Goal: Find specific page/section: Find specific page/section

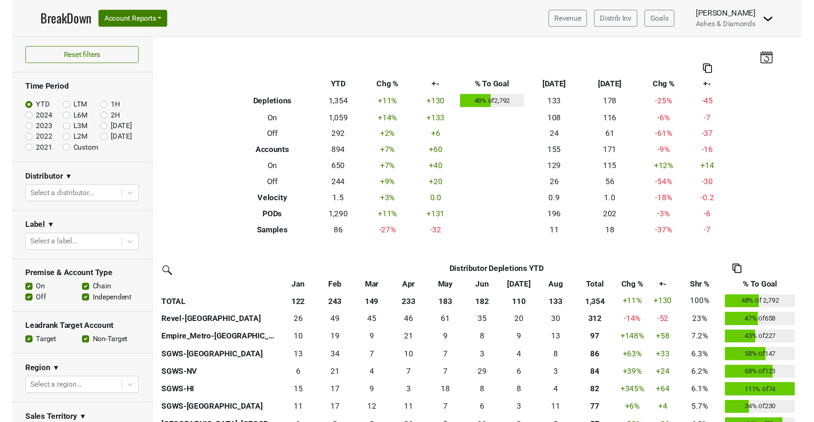
scroll to position [154, 0]
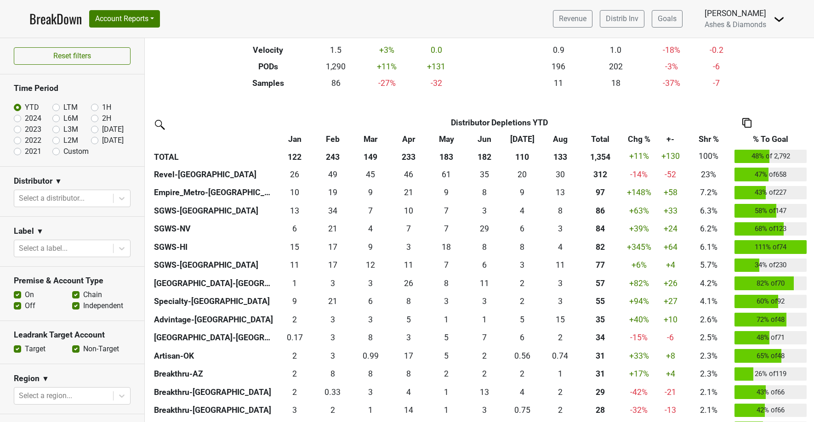
click at [43, 18] on link "BreakDown" at bounding box center [55, 18] width 52 height 19
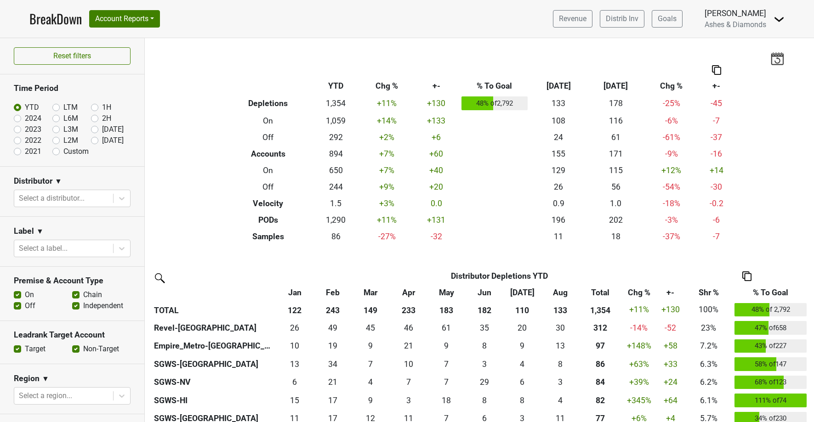
click at [102, 140] on label "[DATE]" at bounding box center [113, 140] width 22 height 11
click at [94, 140] on input "[DATE]" at bounding box center [109, 139] width 37 height 9
radio input "true"
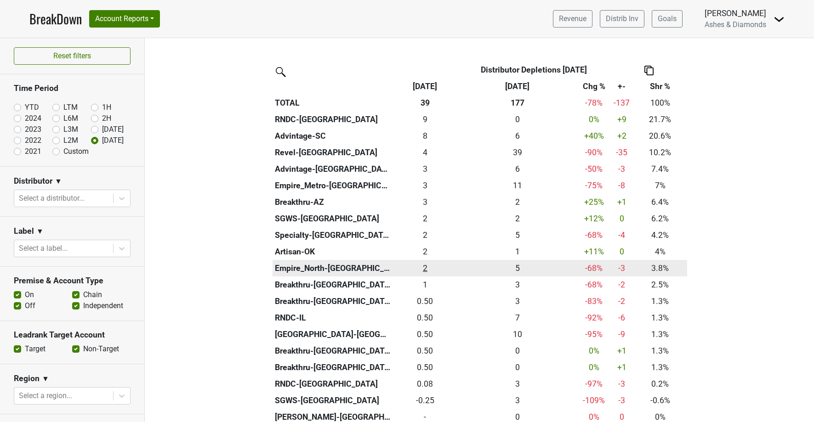
scroll to position [205, 0]
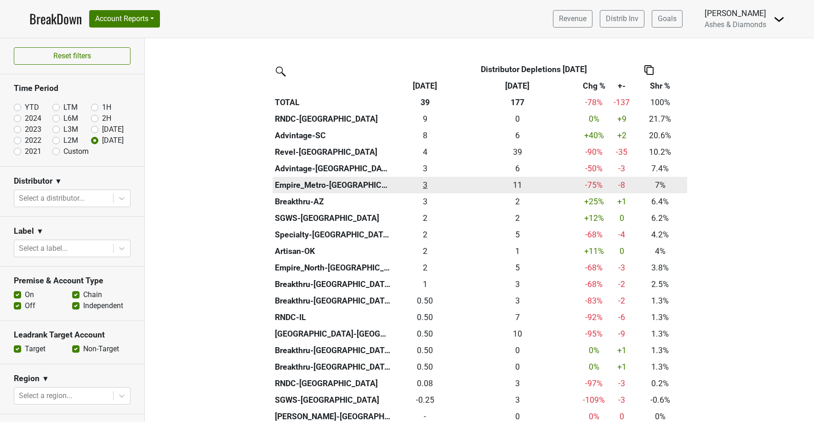
click at [427, 181] on div "2.75 3" at bounding box center [425, 185] width 61 height 12
click at [425, 180] on div "2.75 3" at bounding box center [425, 185] width 61 height 12
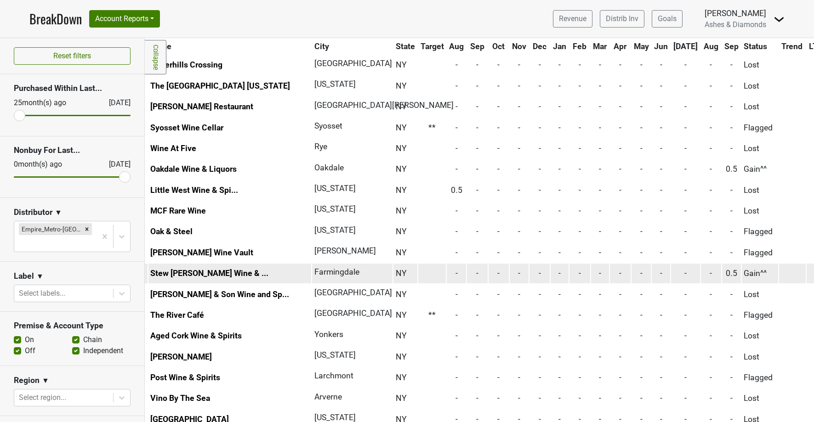
scroll to position [1544, 44]
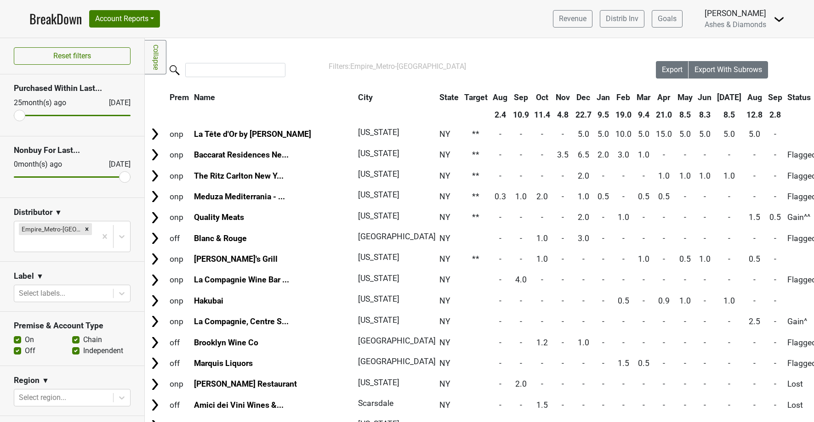
click at [57, 15] on link "BreakDown" at bounding box center [55, 18] width 52 height 19
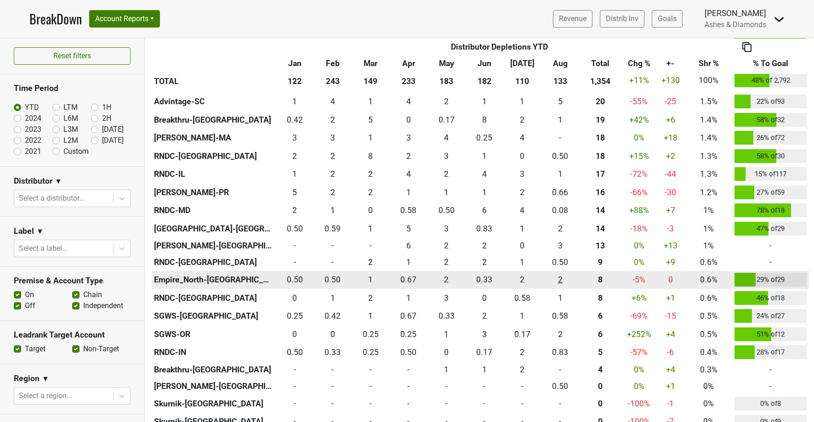
scroll to position [570, 0]
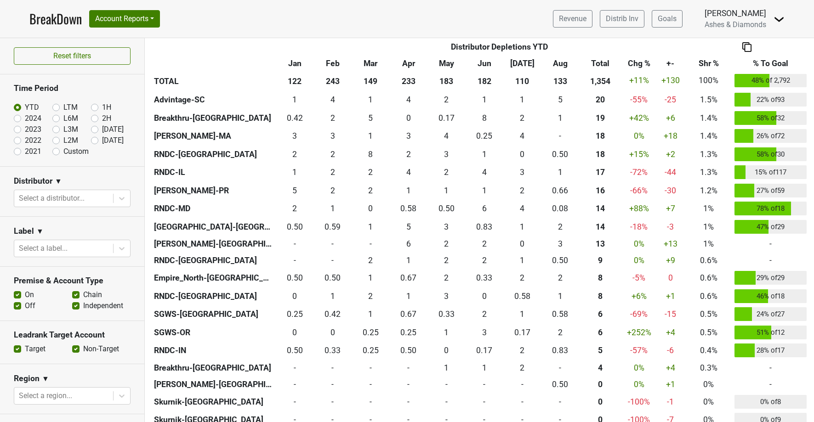
click at [102, 140] on label "[DATE]" at bounding box center [113, 140] width 22 height 11
click at [96, 140] on input "[DATE]" at bounding box center [109, 139] width 37 height 9
radio input "true"
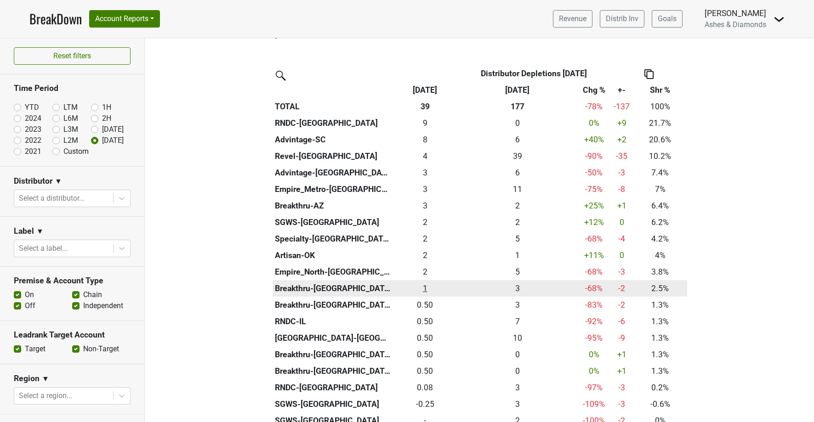
scroll to position [203, 0]
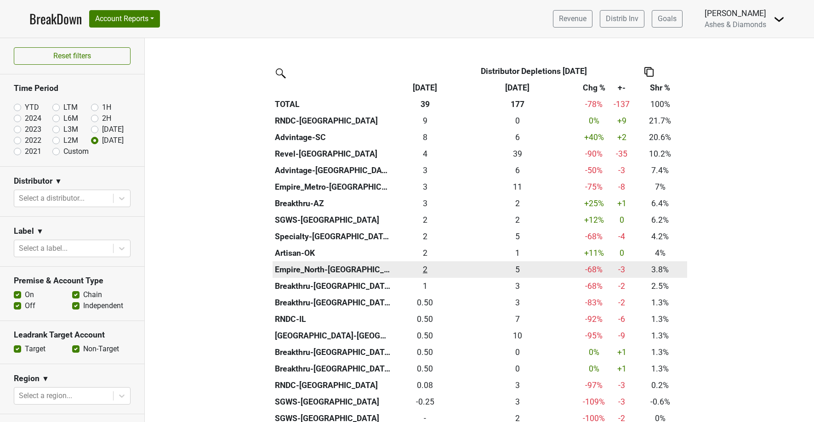
click at [428, 265] on div "1.5 2" at bounding box center [425, 270] width 61 height 12
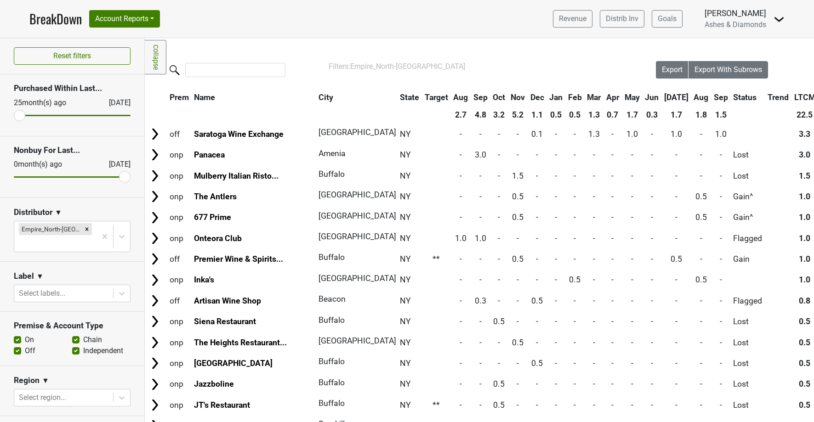
click at [62, 22] on link "BreakDown" at bounding box center [55, 18] width 52 height 19
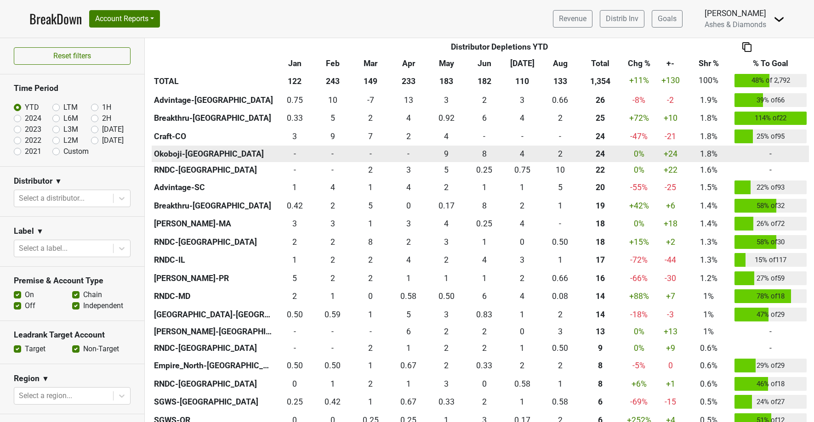
scroll to position [482, 0]
click at [562, 152] on div "2.17 2" at bounding box center [560, 154] width 34 height 12
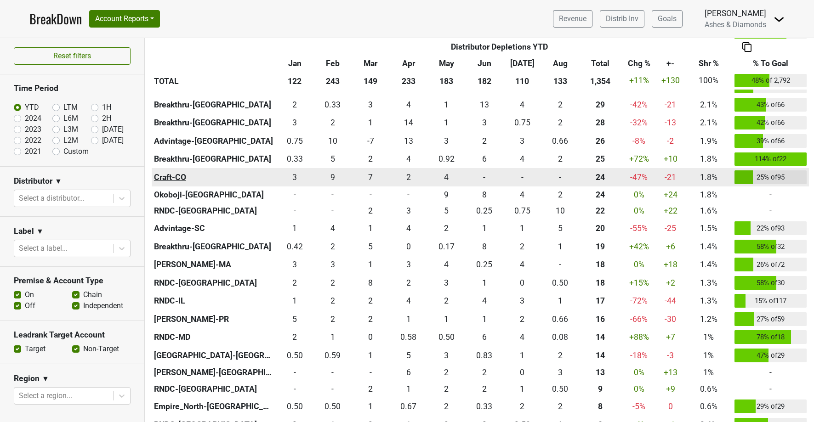
scroll to position [437, 0]
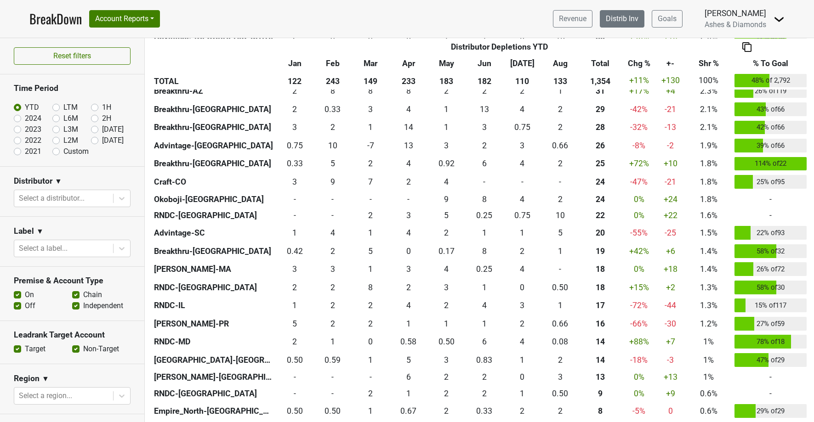
click at [612, 16] on link "Distrib Inv" at bounding box center [622, 18] width 45 height 17
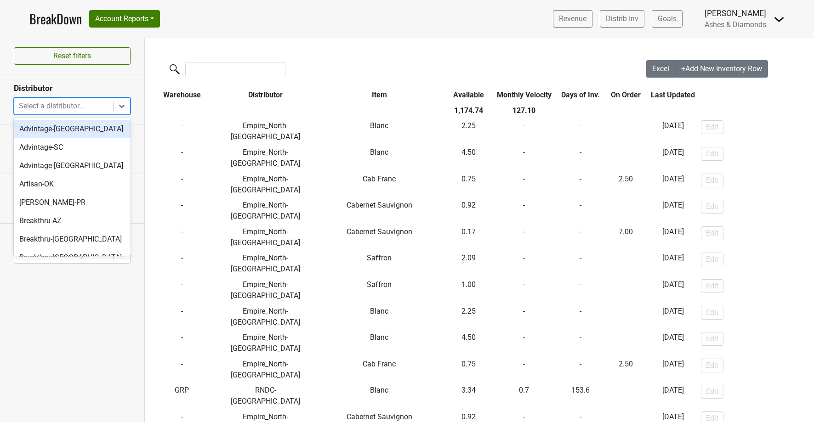
drag, startPoint x: 81, startPoint y: 106, endPoint x: 82, endPoint y: 118, distance: 12.4
click at [81, 106] on div "Select a distributor..." at bounding box center [64, 106] width 90 height 11
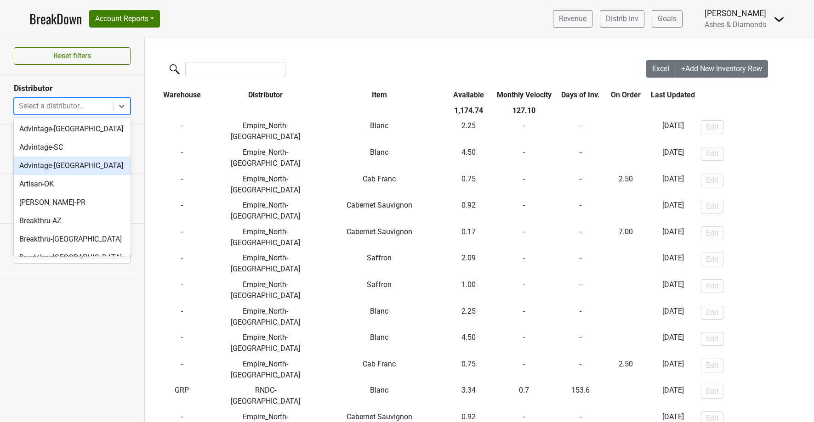
drag, startPoint x: 70, startPoint y: 162, endPoint x: 111, endPoint y: 168, distance: 40.8
click at [70, 162] on div "Advintage-TN" at bounding box center [72, 166] width 117 height 18
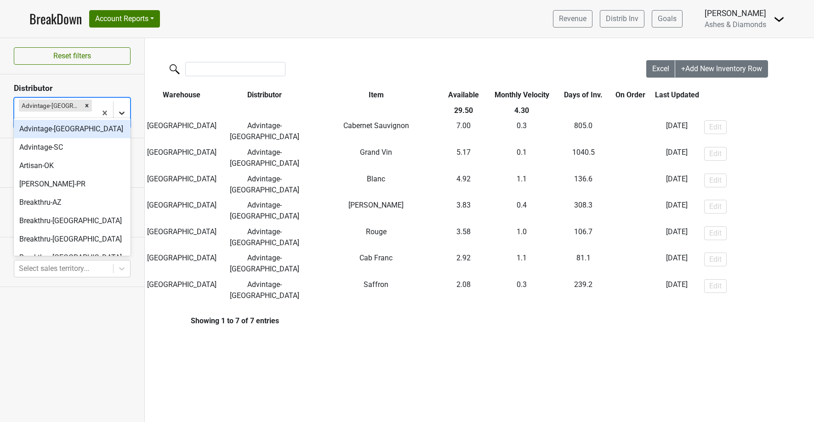
click at [121, 108] on icon at bounding box center [121, 112] width 9 height 9
click at [63, 142] on div "Advintage-SC" at bounding box center [72, 147] width 117 height 18
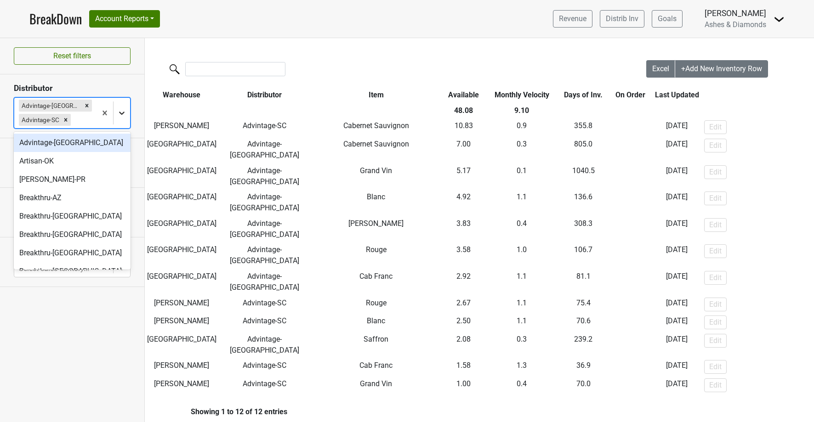
click at [118, 113] on icon at bounding box center [121, 112] width 9 height 9
click at [91, 146] on div "Advintage-NC" at bounding box center [72, 143] width 117 height 18
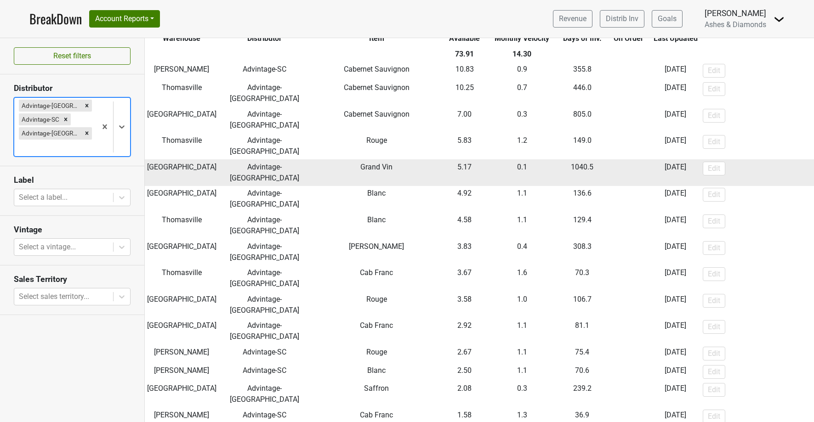
scroll to position [57, 0]
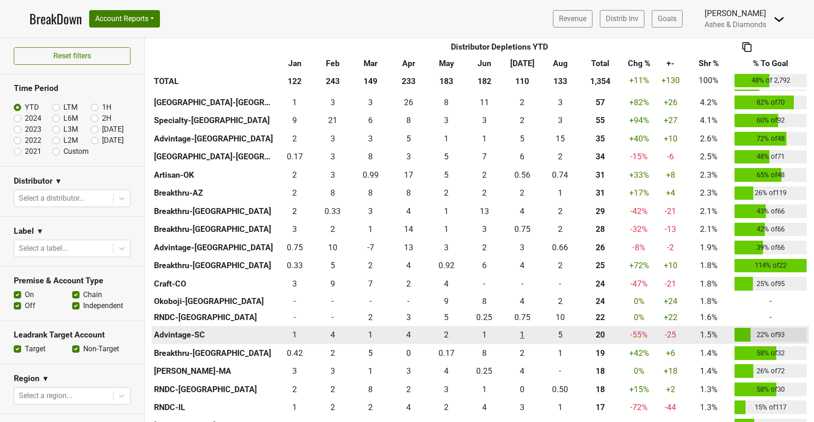
scroll to position [360, 0]
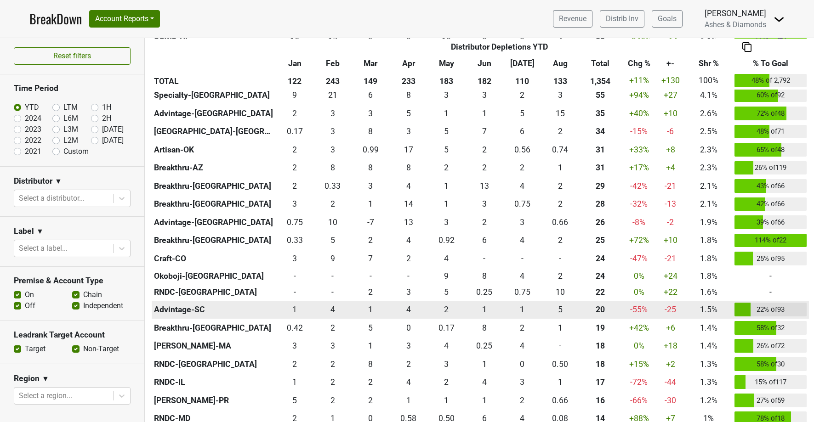
click at [561, 307] on div "4.67 5" at bounding box center [560, 310] width 34 height 12
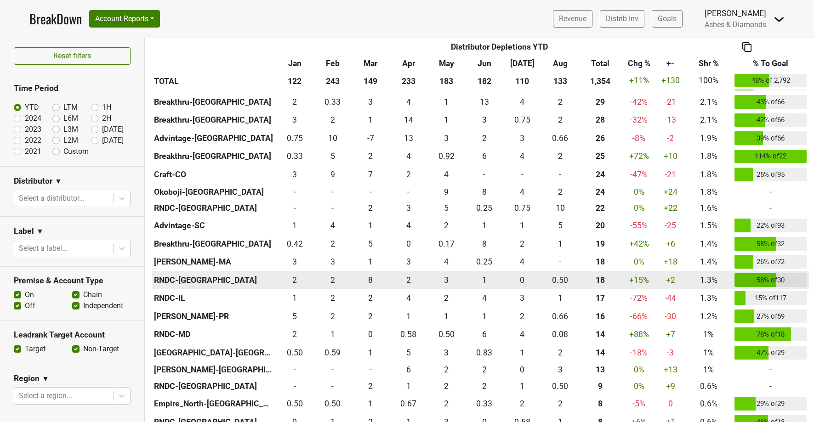
scroll to position [449, 0]
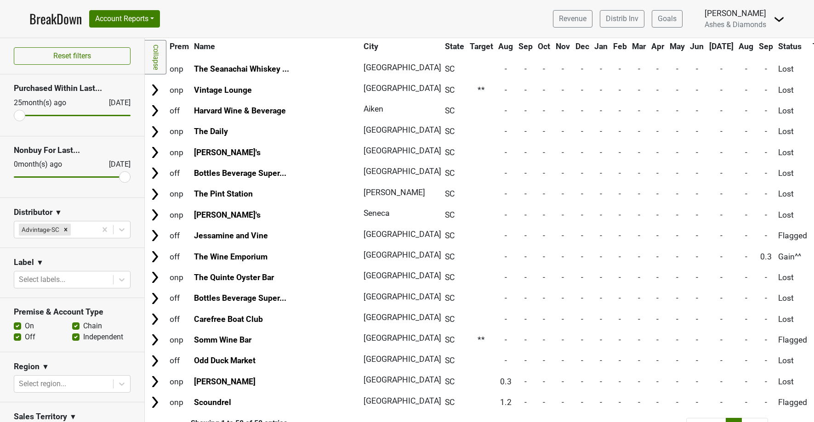
scroll to position [920, 0]
